Goal: Find specific page/section: Find specific page/section

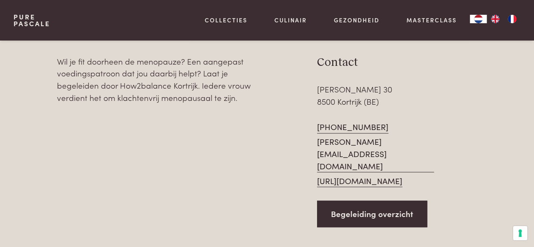
scroll to position [295, 0]
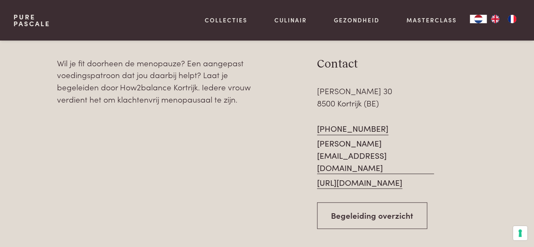
click at [394, 202] on link "Begeleiding overzicht" at bounding box center [372, 215] width 110 height 27
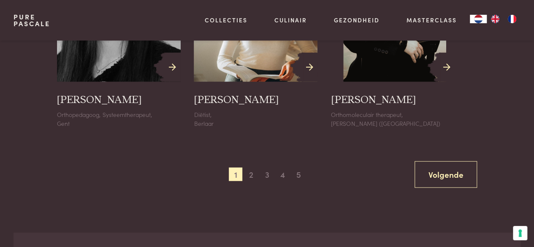
scroll to position [1013, 0]
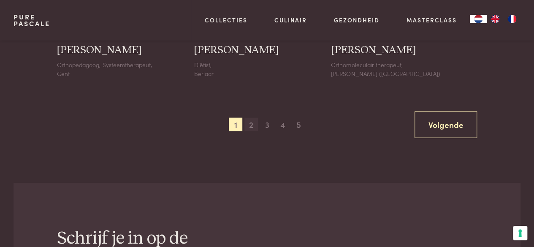
click at [252, 122] on span "2" at bounding box center [251, 125] width 14 height 14
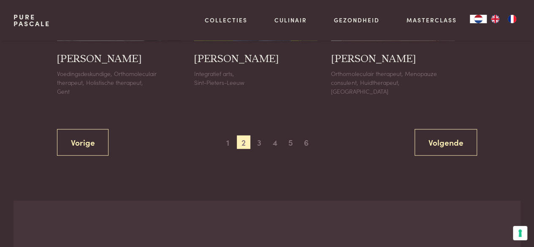
scroll to position [996, 0]
click at [260, 141] on span "3" at bounding box center [259, 142] width 14 height 14
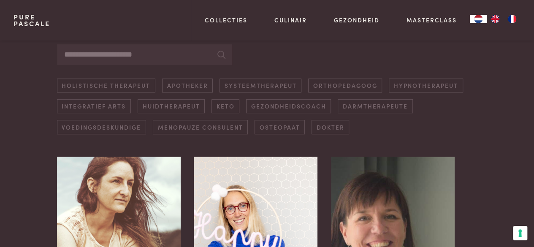
scroll to position [236, 0]
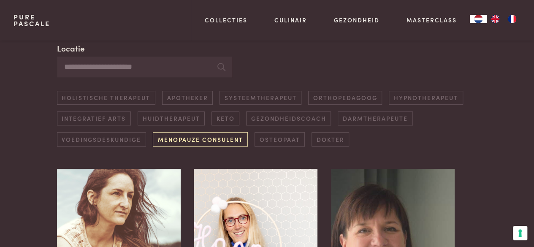
click at [208, 138] on link "Menopauze consulent" at bounding box center [200, 139] width 95 height 14
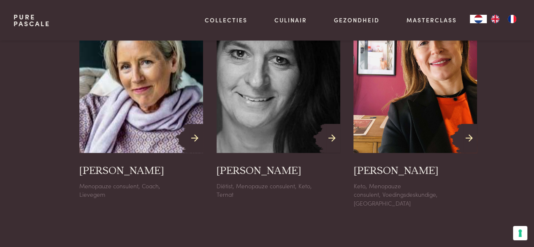
scroll to position [532, 0]
